Goal: Check status: Check status

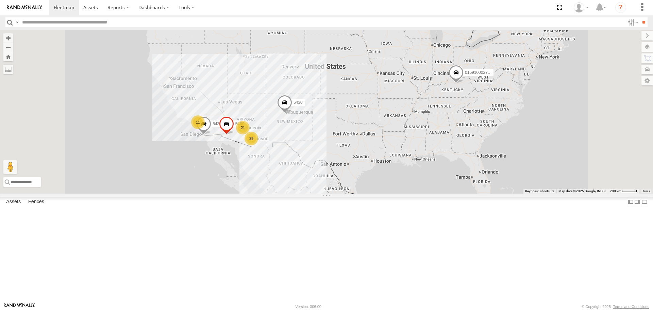
click at [258, 145] on div "29" at bounding box center [252, 139] width 14 height 14
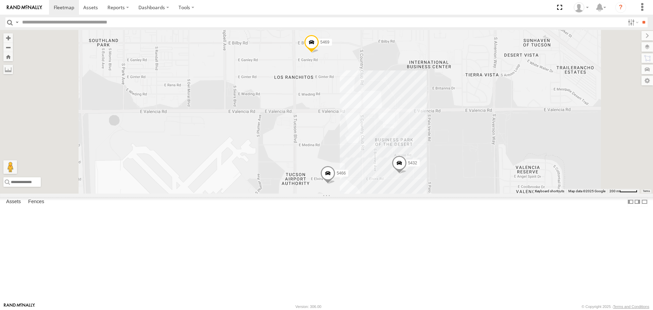
click at [335, 184] on span at bounding box center [327, 175] width 15 height 18
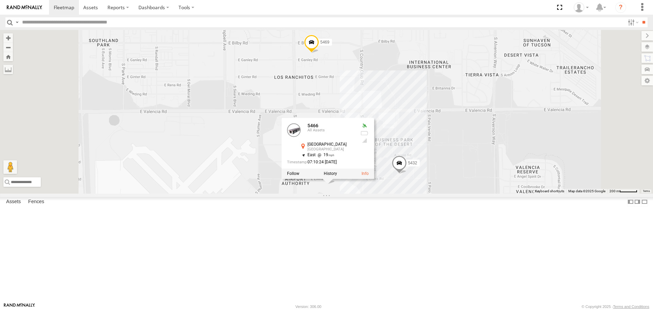
click at [428, 193] on div "015910002798067 5433 5430 5460 5459 5454 Spare-New 5457 5469 5466 5432 5466 All…" at bounding box center [326, 111] width 653 height 163
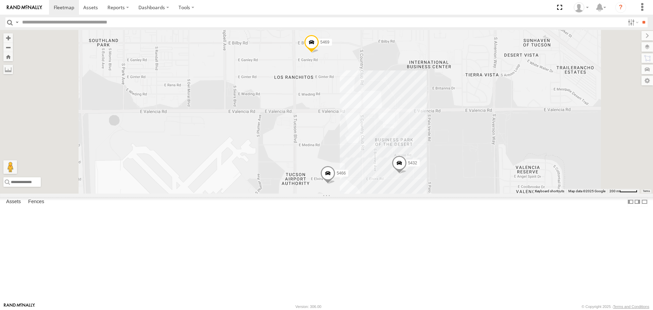
click at [407, 174] on span at bounding box center [399, 164] width 15 height 18
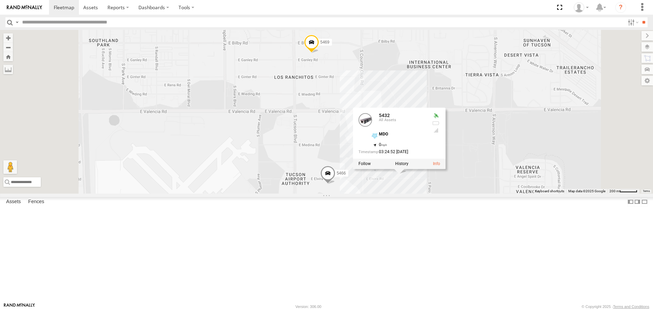
click at [335, 184] on span at bounding box center [327, 175] width 15 height 18
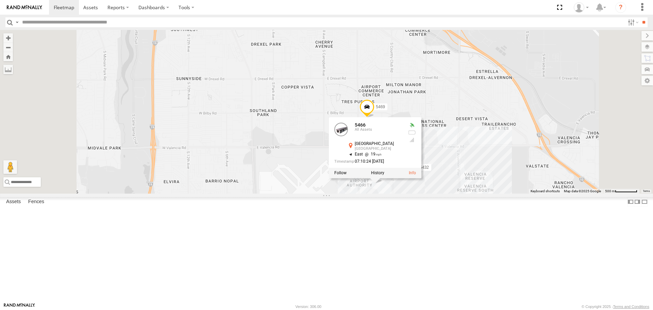
drag, startPoint x: 575, startPoint y: 242, endPoint x: 429, endPoint y: 249, distance: 146.1
click at [429, 193] on div "015910002798067 5433 5430 5460 5459 5454 Spare-New 5457 5469 5466 5432 5466 All…" at bounding box center [326, 111] width 653 height 163
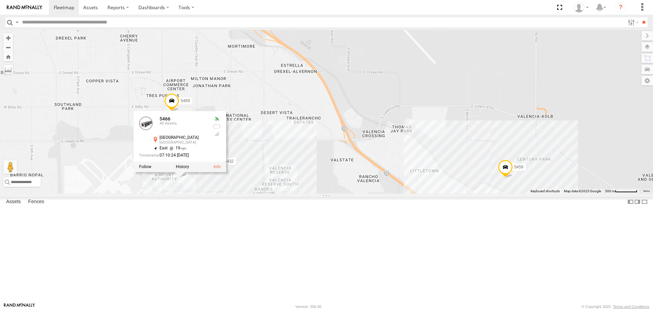
drag, startPoint x: 460, startPoint y: 236, endPoint x: 468, endPoint y: 233, distance: 9.2
click at [471, 193] on div "015910002798067 5433 5430 5460 5459 5454 Spare-New 5457 5469 5466 5432 5466 All…" at bounding box center [326, 111] width 653 height 163
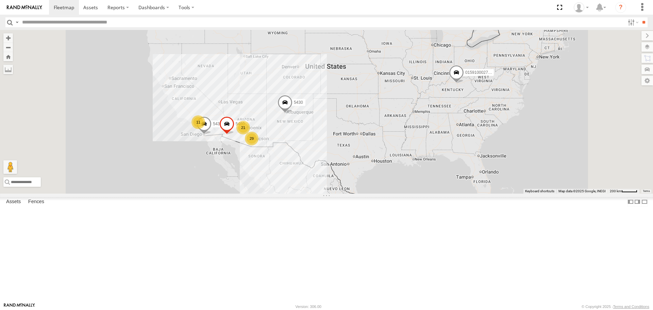
click at [259, 145] on div "29" at bounding box center [252, 139] width 14 height 14
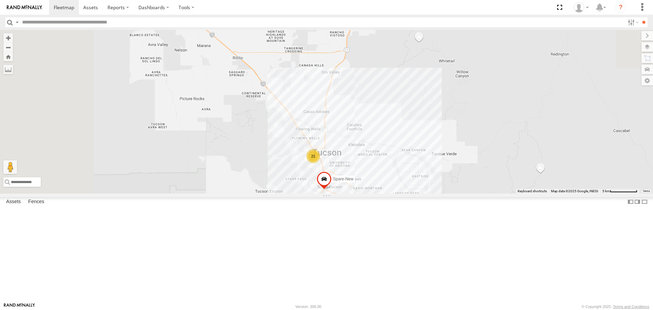
drag, startPoint x: 296, startPoint y: 99, endPoint x: 410, endPoint y: 250, distance: 188.7
click at [410, 193] on div "015910002798067 5433 5430 5460 5458 5459 5454 Spare-New 5457 21 3" at bounding box center [326, 111] width 653 height 163
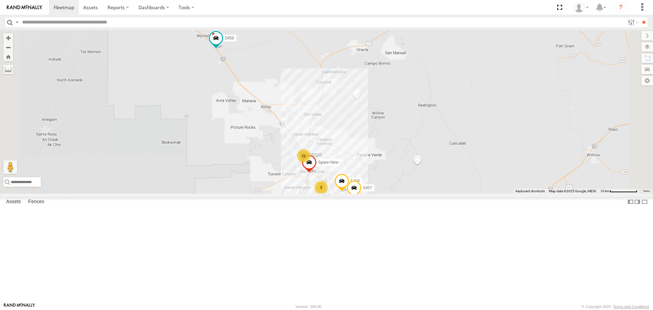
drag, startPoint x: 313, startPoint y: 145, endPoint x: 424, endPoint y: 234, distance: 142.5
click at [424, 193] on div "015910002798067 5433 5430 5460 5458 5459 5454 Spare-New 5457 21 3" at bounding box center [326, 111] width 653 height 163
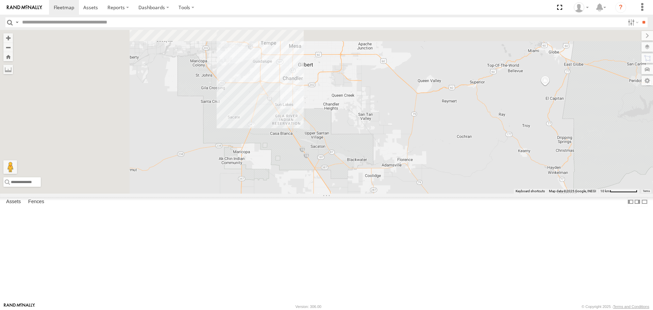
drag, startPoint x: 381, startPoint y: 227, endPoint x: 405, endPoint y: 264, distance: 44.4
click at [405, 193] on div "015910002798067 5433 5430 5460 5458 5459 5454 Spare-New 5457 21 3" at bounding box center [326, 111] width 653 height 163
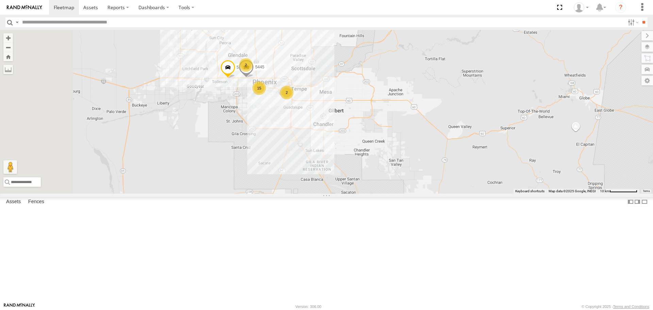
click at [266, 95] on div "15" at bounding box center [259, 88] width 14 height 14
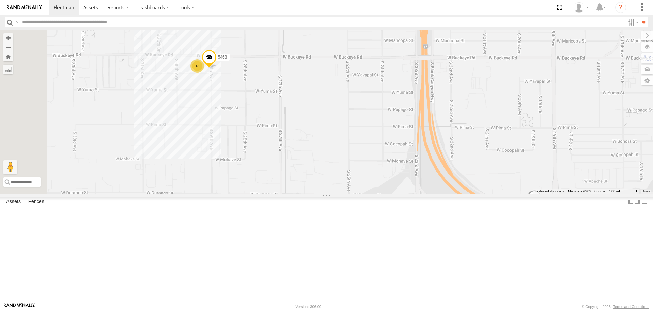
drag, startPoint x: 280, startPoint y: 144, endPoint x: 381, endPoint y: 199, distance: 115.5
click at [381, 193] on div "015910002798067 5433 5430 5460 5458 5459 5454 Spare-New 5457 5467 5445 5456 13 …" at bounding box center [326, 111] width 653 height 163
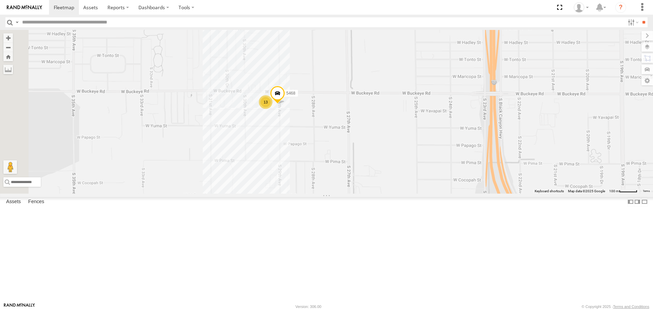
click at [272, 109] on div "13" at bounding box center [266, 102] width 14 height 14
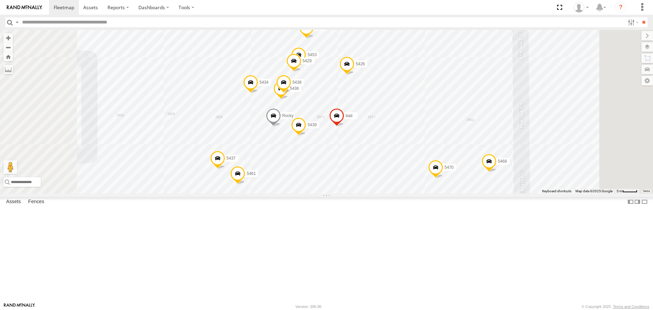
click at [443, 179] on span at bounding box center [435, 169] width 15 height 18
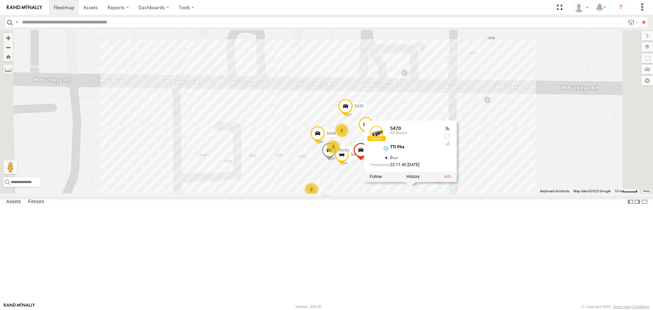
click at [452, 193] on div "015910002798067 5433 5430 5460 5458 5459 5454 Spare-New 5457 5467 5445 5456 546…" at bounding box center [326, 111] width 653 height 163
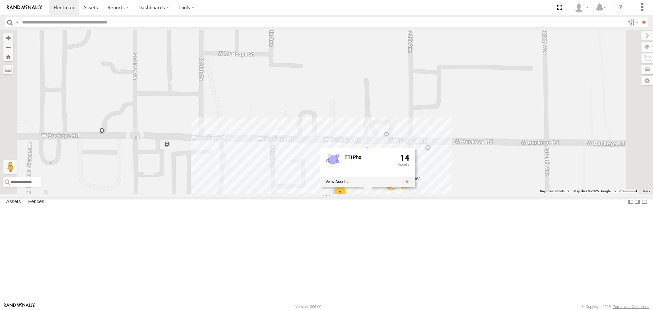
click at [509, 166] on div "015910002798067 5433 5430 5460 5458 5459 5454 Spare-New 5457 5467 5445 5456 546…" at bounding box center [326, 111] width 653 height 163
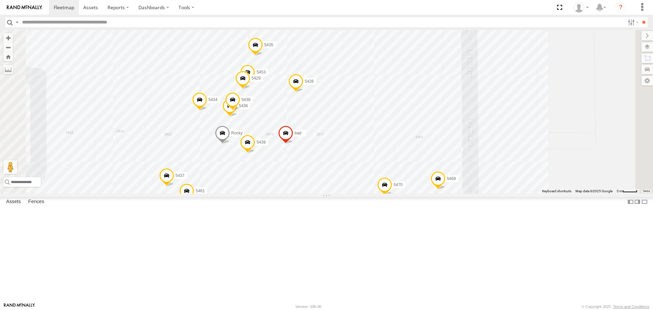
click at [392, 196] on span at bounding box center [384, 187] width 15 height 18
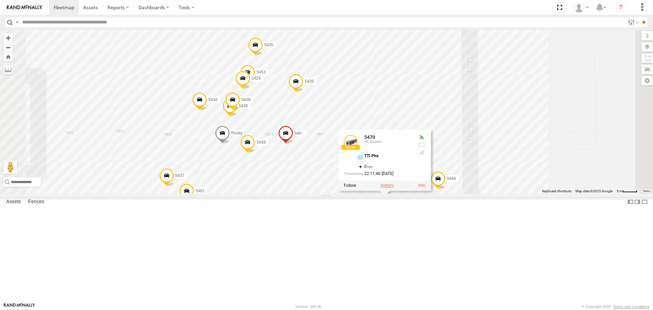
click at [394, 188] on label at bounding box center [387, 185] width 13 height 5
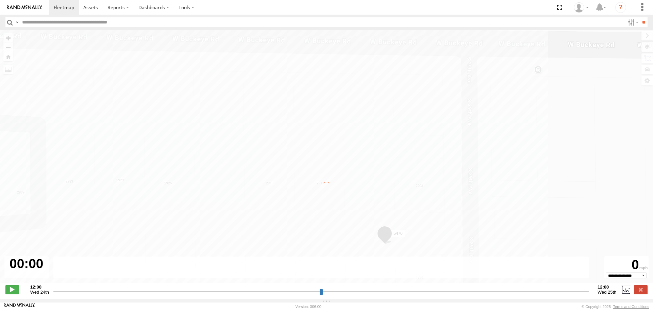
type input "**********"
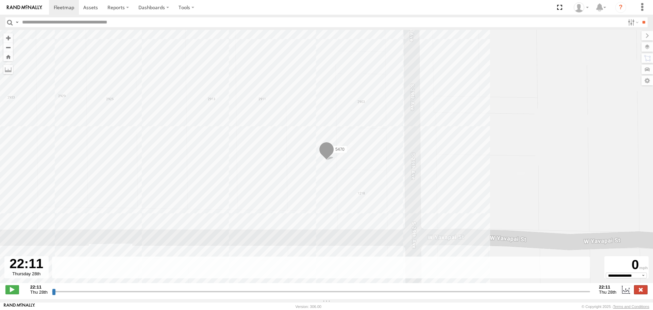
click at [642, 294] on label at bounding box center [641, 289] width 14 height 9
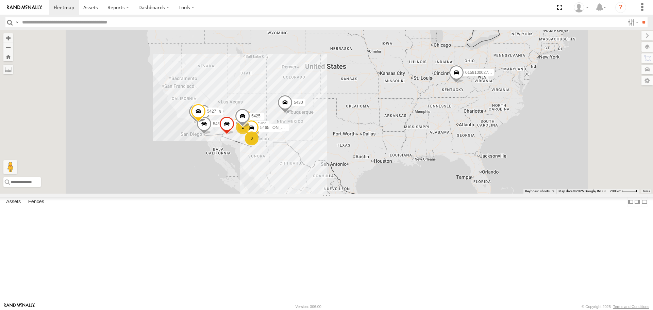
click at [259, 145] on div "3" at bounding box center [252, 138] width 14 height 14
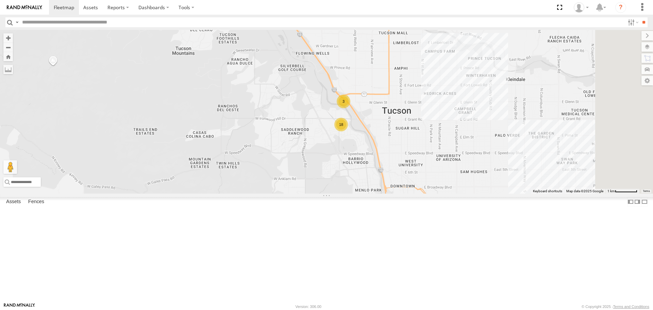
drag, startPoint x: 472, startPoint y: 257, endPoint x: 439, endPoint y: 153, distance: 108.9
click at [439, 153] on div "[CREDIT_CARD_NUMBER] 5452 5434 5458 5448 5467 5470 5463 5459 5449 5440 bad 5451…" at bounding box center [326, 111] width 653 height 163
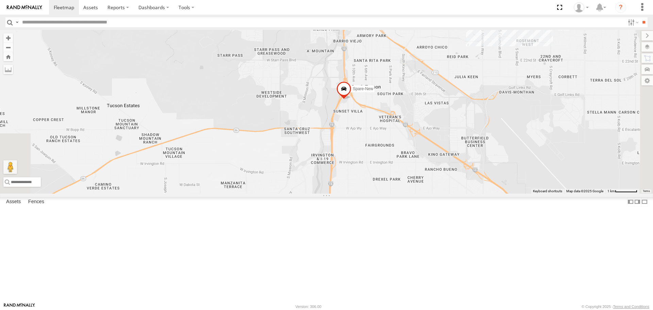
drag, startPoint x: 502, startPoint y: 265, endPoint x: 472, endPoint y: 123, distance: 145.4
click at [472, 123] on div "[CREDIT_CARD_NUMBER] 5452 5434 5458 5448 5467 5470 5463 5459 5449 5440 bad 5451…" at bounding box center [326, 111] width 653 height 163
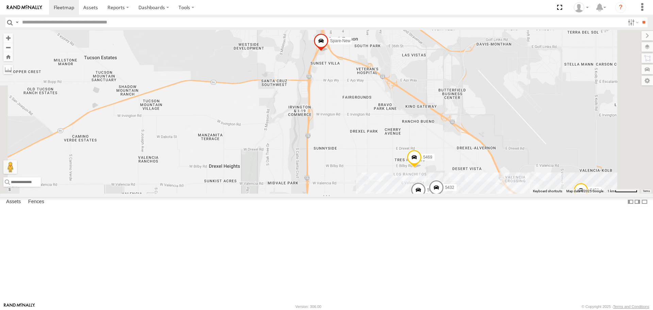
drag, startPoint x: 478, startPoint y: 240, endPoint x: 442, endPoint y: 208, distance: 48.9
click at [442, 193] on div "[CREDIT_CARD_NUMBER] 5452 5434 5458 5448 5467 5470 5463 5459 5449 5440 bad 5451…" at bounding box center [326, 111] width 653 height 163
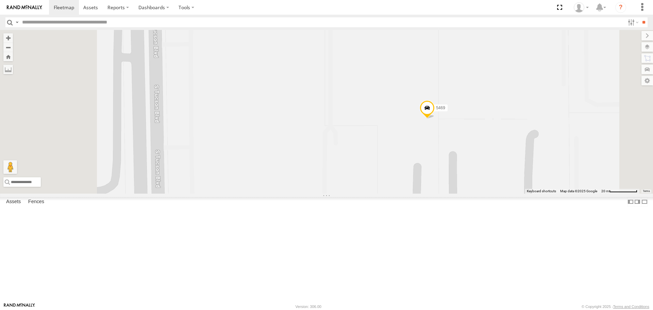
drag, startPoint x: 501, startPoint y: 190, endPoint x: 517, endPoint y: 190, distance: 16.0
click at [517, 190] on div "[CREDIT_CARD_NUMBER] 5452 5434 5458 5448 5467 5470 5463 5459 5449 5440 bad 5451…" at bounding box center [326, 111] width 653 height 163
